Goal: Register for event/course

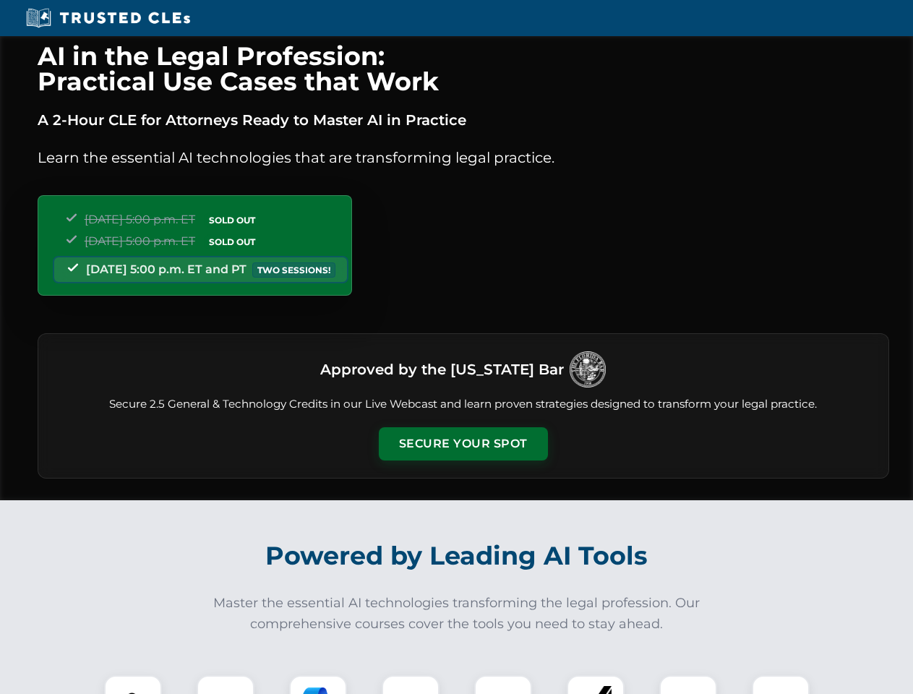
click at [463, 444] on button "Secure Your Spot" at bounding box center [463, 443] width 169 height 33
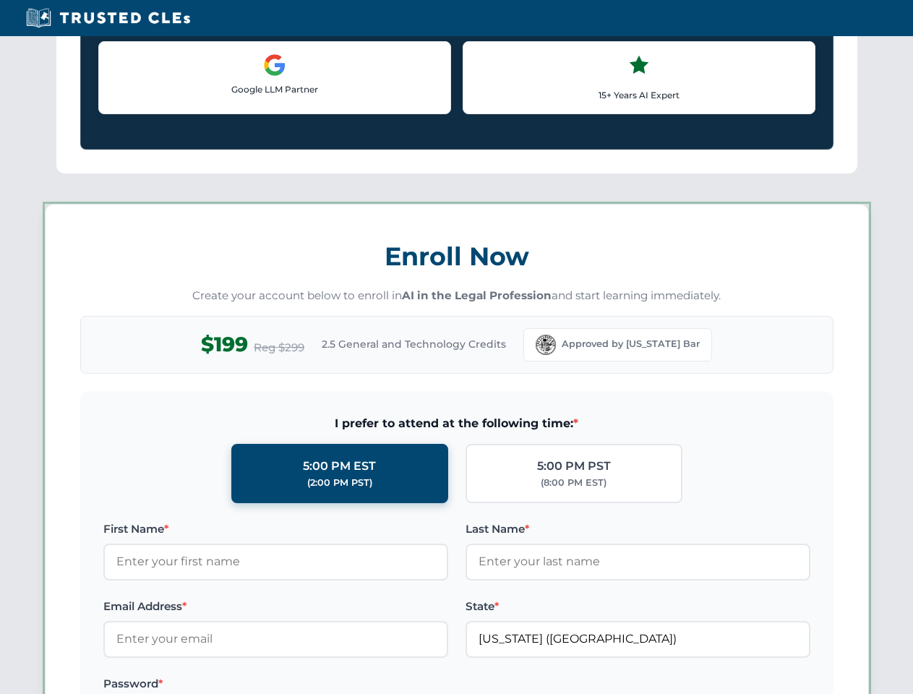
click at [318, 685] on label "Password *" at bounding box center [275, 683] width 345 height 17
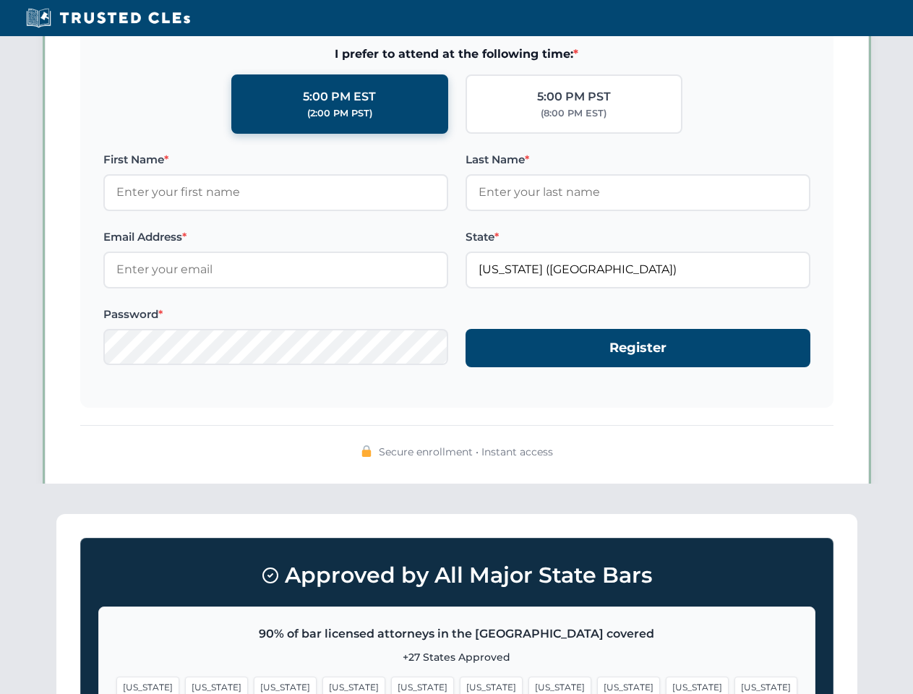
click at [666, 685] on span "[US_STATE]" at bounding box center [697, 687] width 63 height 21
